Goal: Task Accomplishment & Management: Manage account settings

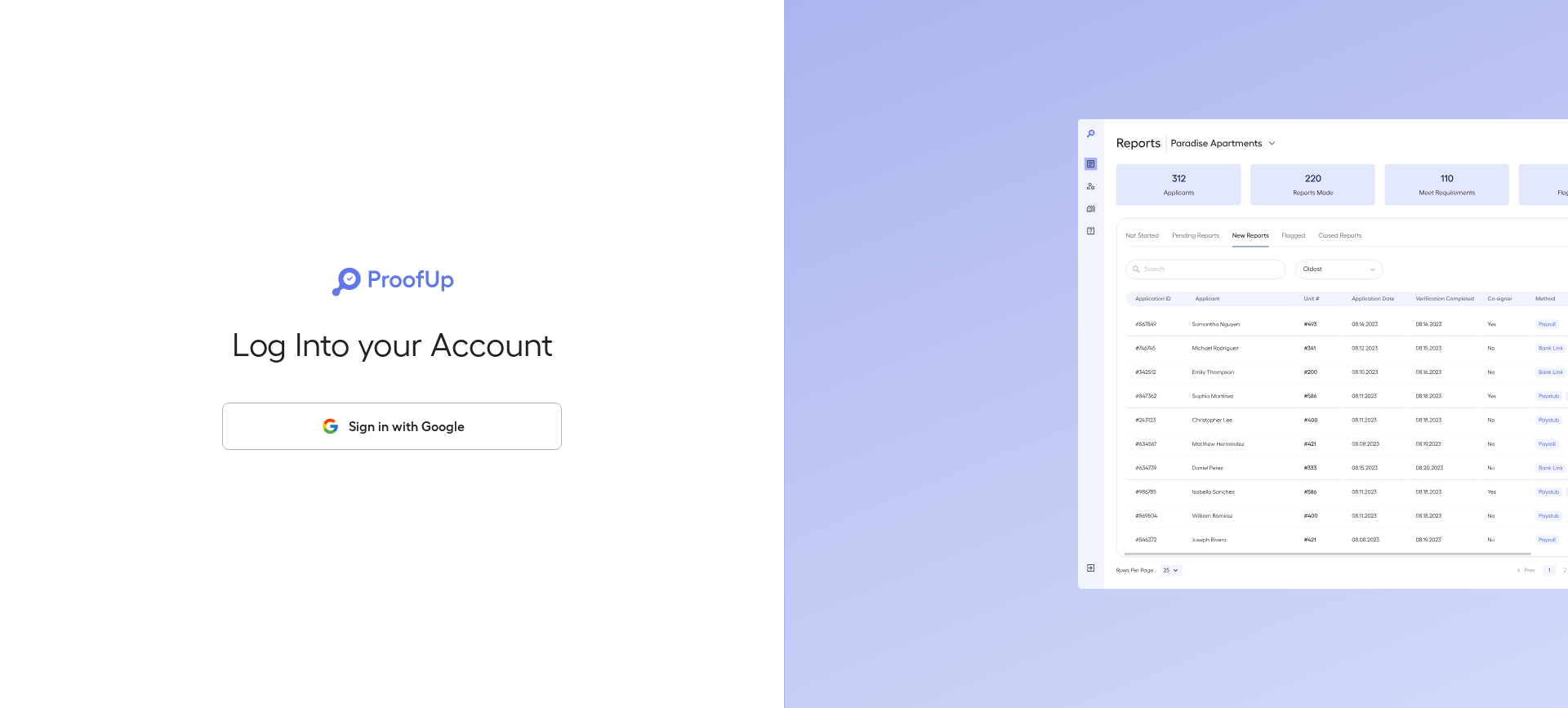
click at [299, 417] on button "Sign in with Google" at bounding box center [392, 427] width 339 height 47
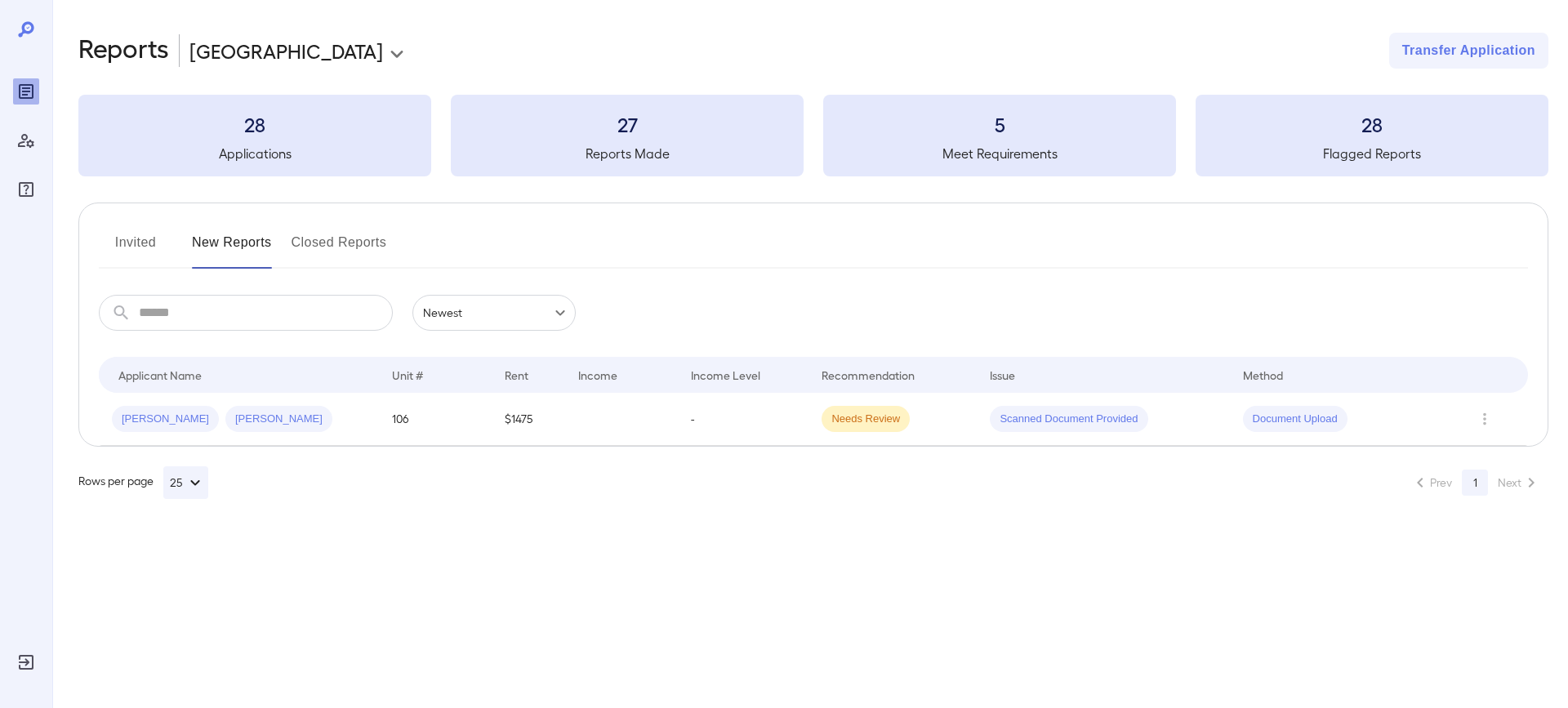
click at [134, 237] on button "Invited" at bounding box center [135, 249] width 74 height 39
